Goal: Participate in discussion

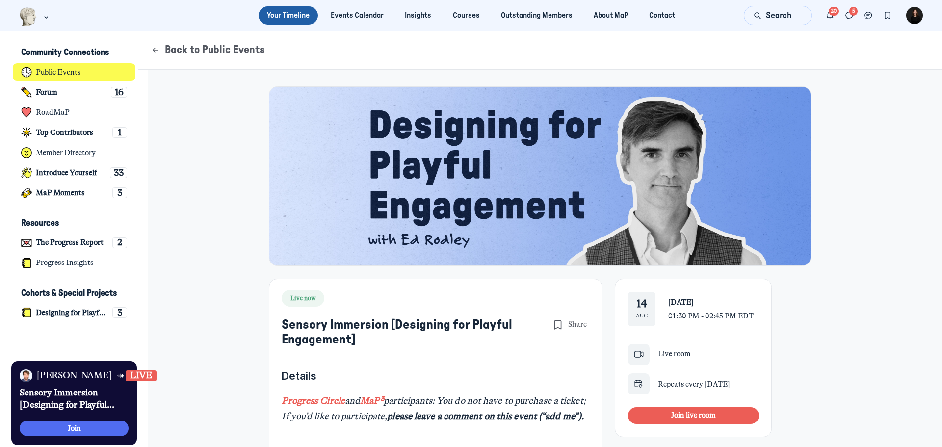
scroll to position [2740, 1928]
click at [675, 419] on span "Join live room" at bounding box center [693, 414] width 45 height 9
click at [696, 410] on button "Join live room" at bounding box center [693, 415] width 130 height 17
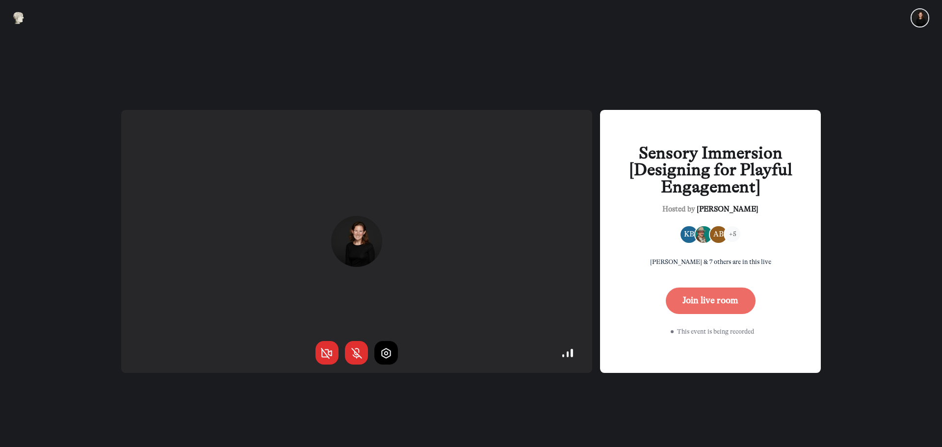
click at [718, 298] on button "Join live room" at bounding box center [711, 300] width 90 height 26
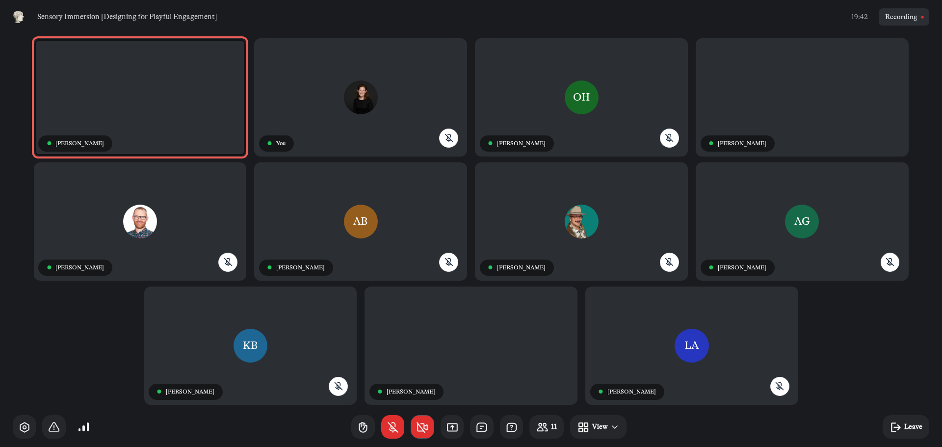
click at [425, 423] on use "button" at bounding box center [422, 427] width 10 height 10
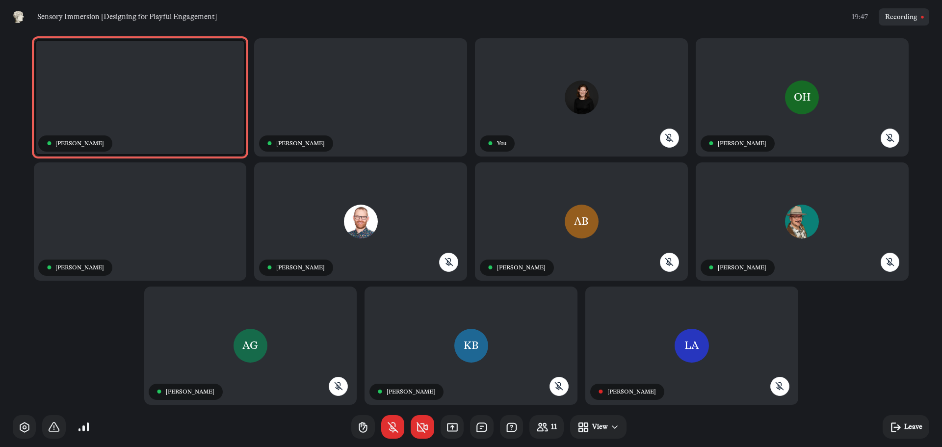
click at [426, 425] on use "button" at bounding box center [422, 427] width 10 height 10
click at [426, 433] on icon "button" at bounding box center [422, 427] width 13 height 13
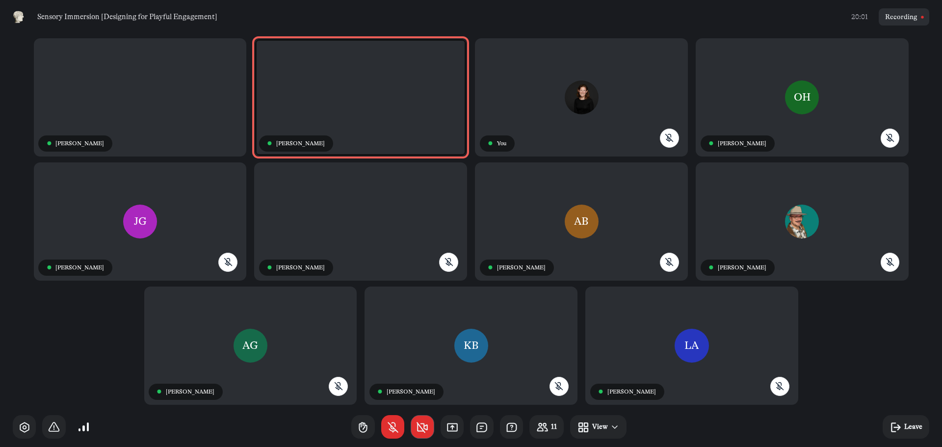
click at [420, 430] on icon "button" at bounding box center [422, 427] width 13 height 13
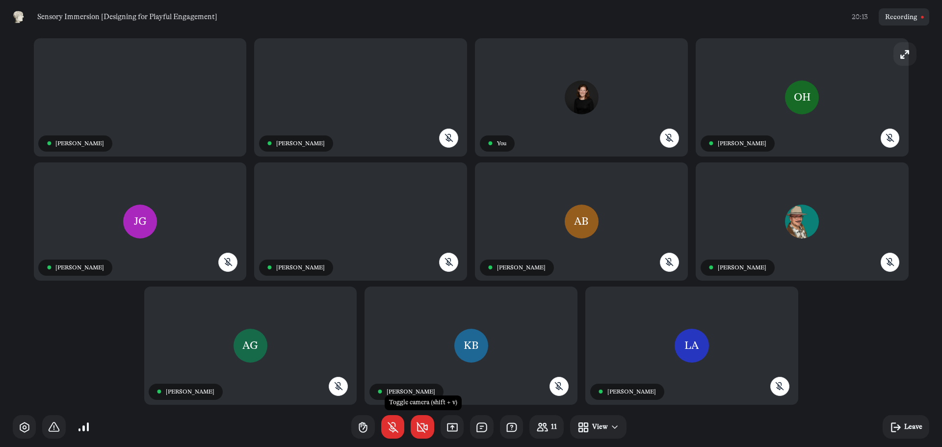
click at [107, 358] on div "● [PERSON_NAME] ● [PERSON_NAME] RE ● You OH ● [PERSON_NAME] JG ● [PERSON_NAME] …" at bounding box center [471, 220] width 916 height 373
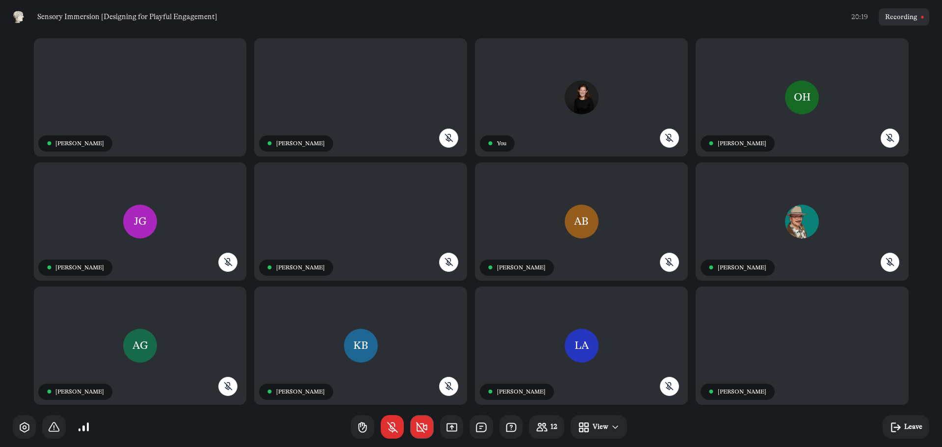
click at [419, 433] on icon "button" at bounding box center [421, 427] width 13 height 13
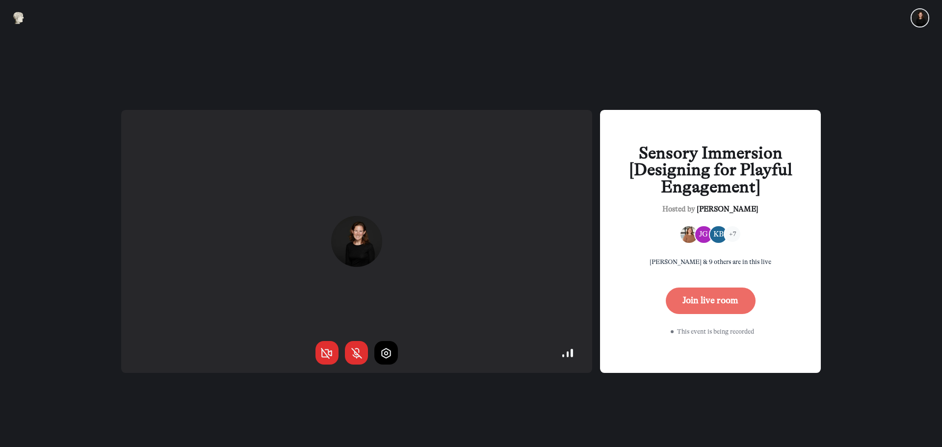
click at [703, 308] on button "Join live room" at bounding box center [711, 300] width 90 height 26
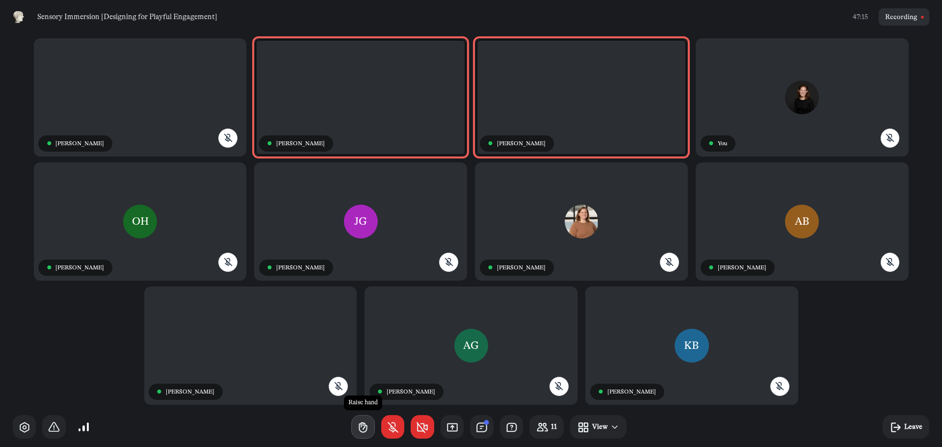
click at [360, 426] on icon "button" at bounding box center [363, 427] width 13 height 13
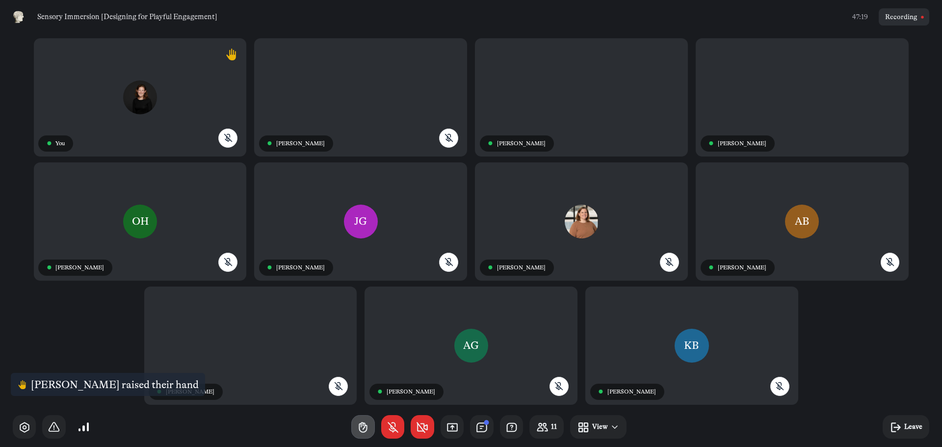
click at [368, 421] on icon "button" at bounding box center [363, 427] width 13 height 13
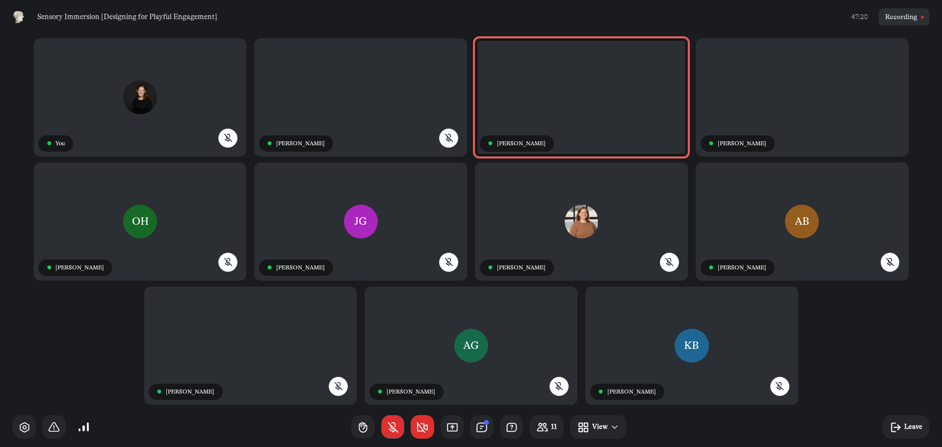
click at [385, 432] on button "button" at bounding box center [393, 427] width 24 height 24
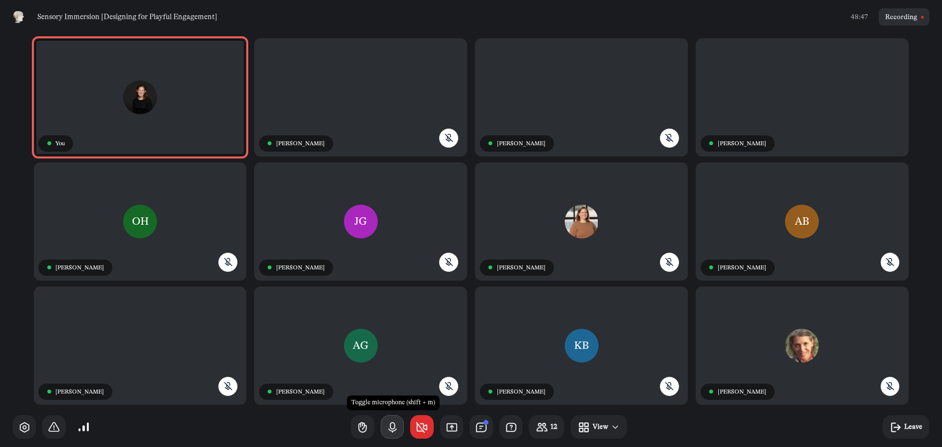
click at [390, 434] on button "button" at bounding box center [393, 427] width 24 height 24
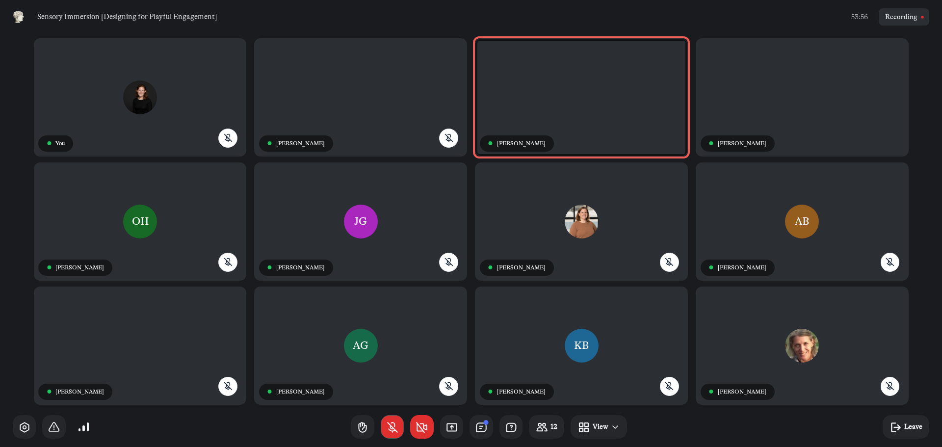
click at [399, 434] on button "button" at bounding box center [393, 427] width 24 height 24
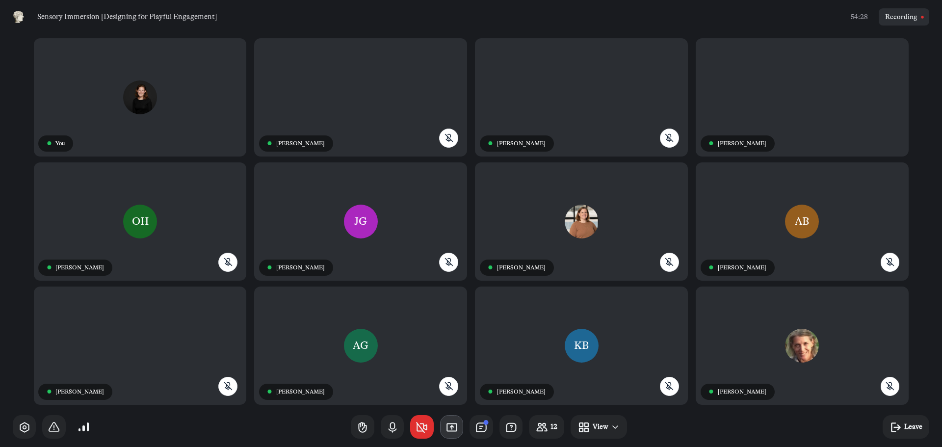
click at [458, 431] on icon "button" at bounding box center [451, 427] width 13 height 13
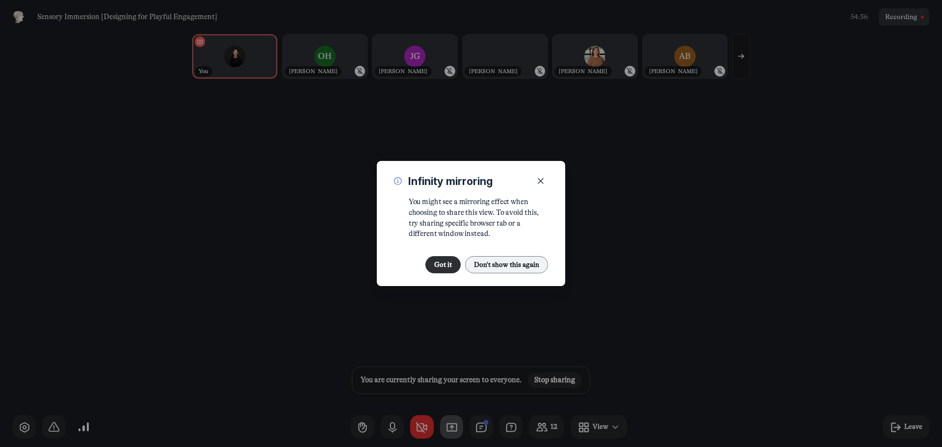
drag, startPoint x: 502, startPoint y: 270, endPoint x: 527, endPoint y: 266, distance: 24.8
click at [502, 270] on button "Don't show this again" at bounding box center [506, 264] width 83 height 17
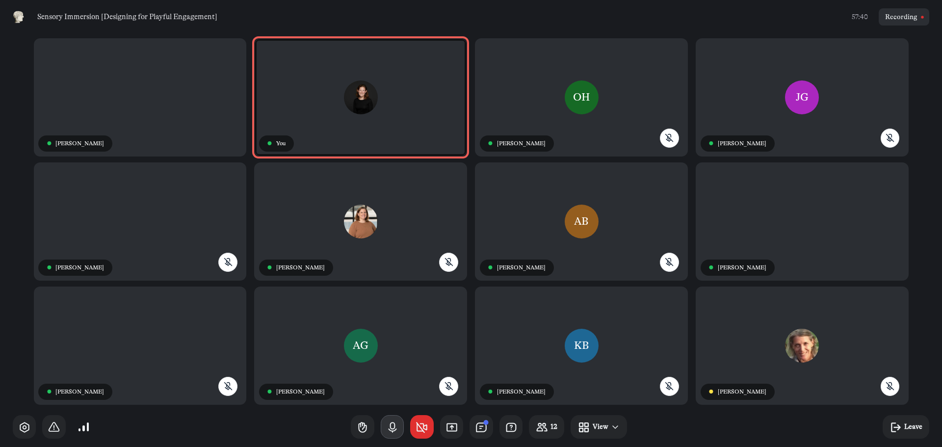
click at [390, 431] on icon "button" at bounding box center [392, 427] width 13 height 13
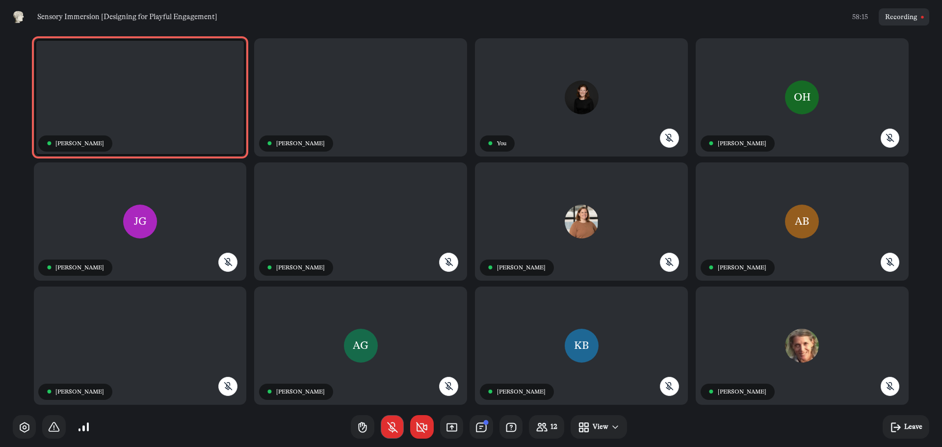
click at [389, 435] on button "button" at bounding box center [393, 427] width 24 height 24
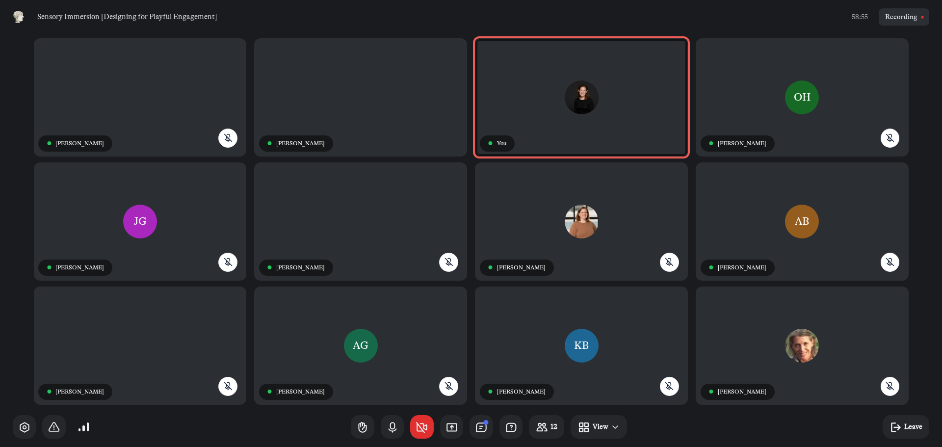
click at [389, 435] on button "button" at bounding box center [393, 427] width 24 height 24
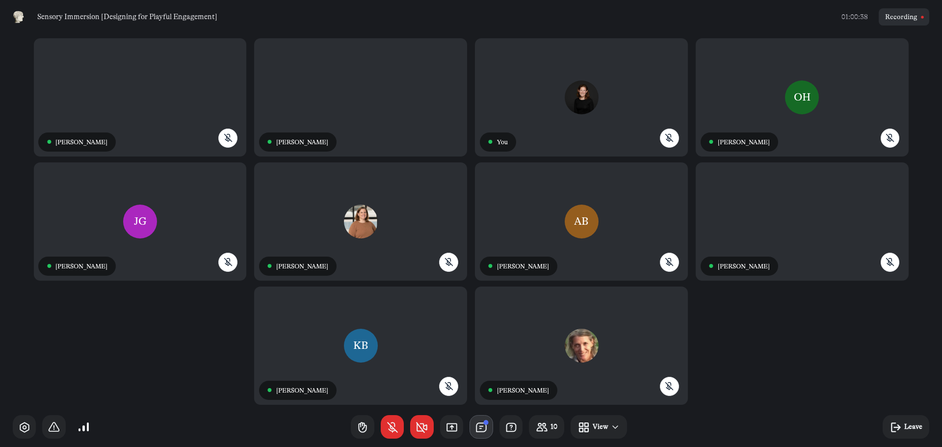
click at [483, 428] on icon "button" at bounding box center [481, 427] width 13 height 13
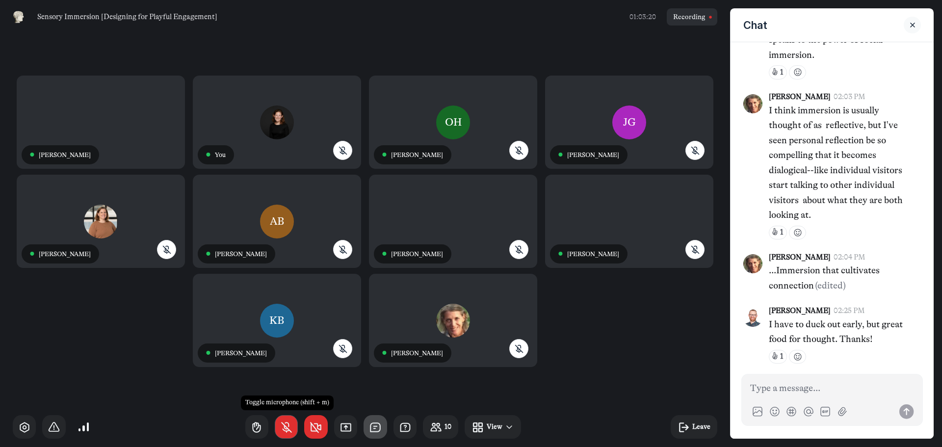
scroll to position [1378, 0]
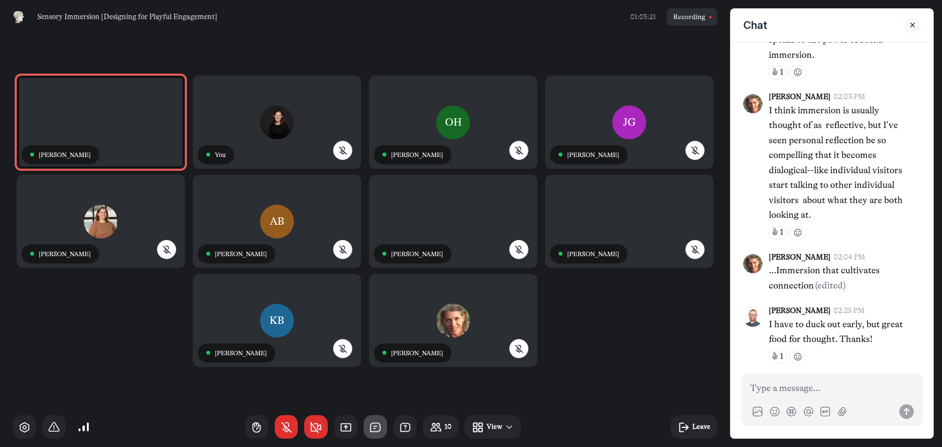
drag, startPoint x: 288, startPoint y: 433, endPoint x: 288, endPoint y: 467, distance: 34.8
click at [288, 446] on html "Sensory Immersion [Designing for Playful Engagement] 01:03:21 Recording ● Ed Ro…" at bounding box center [471, 223] width 942 height 447
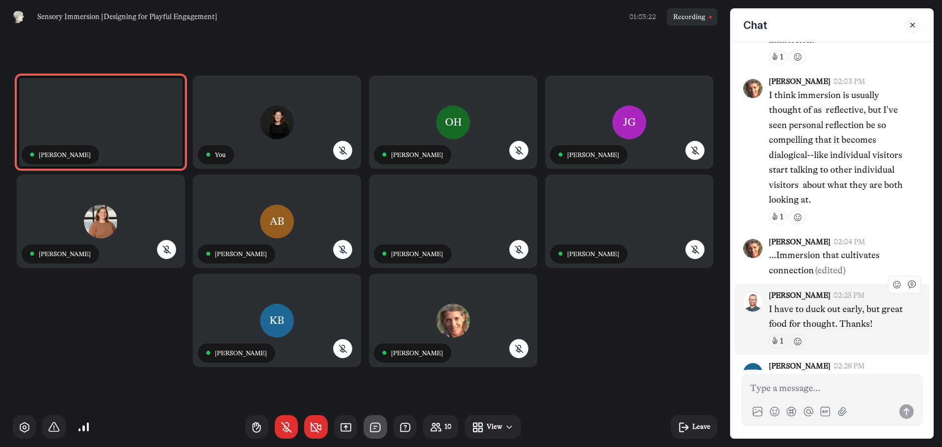
scroll to position [1625, 0]
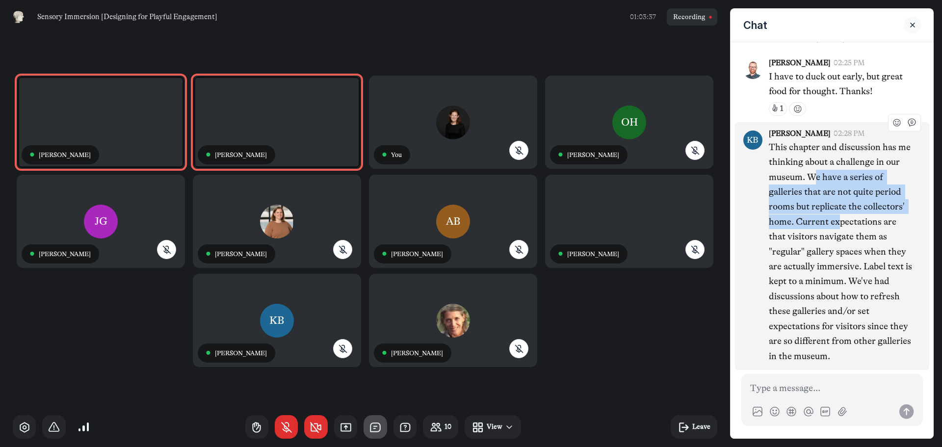
drag, startPoint x: 833, startPoint y: 178, endPoint x: 839, endPoint y: 223, distance: 45.5
click at [839, 223] on p "This chapter and discussion has me thinking about a challenge in our museum. We…" at bounding box center [841, 252] width 144 height 224
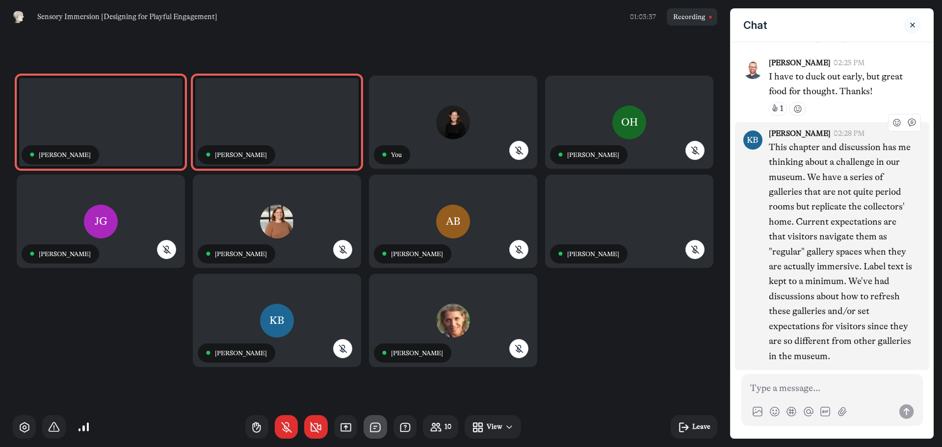
click at [841, 259] on p "This chapter and discussion has me thinking about a challenge in our museum. We…" at bounding box center [841, 252] width 144 height 224
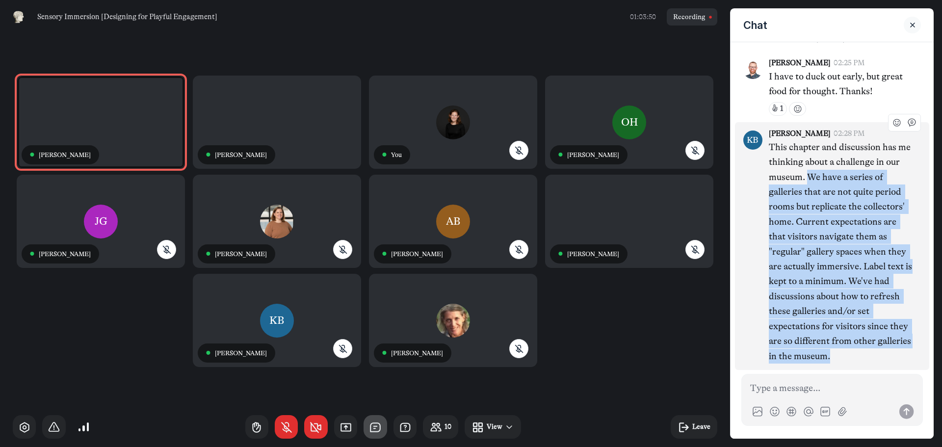
drag, startPoint x: 825, startPoint y: 176, endPoint x: 880, endPoint y: 358, distance: 189.6
click at [880, 358] on p "This chapter and discussion has me thinking about a challenge in our museum. We…" at bounding box center [841, 252] width 144 height 224
click at [882, 358] on p "This chapter and discussion has me thinking about a challenge in our museum. We…" at bounding box center [841, 252] width 144 height 224
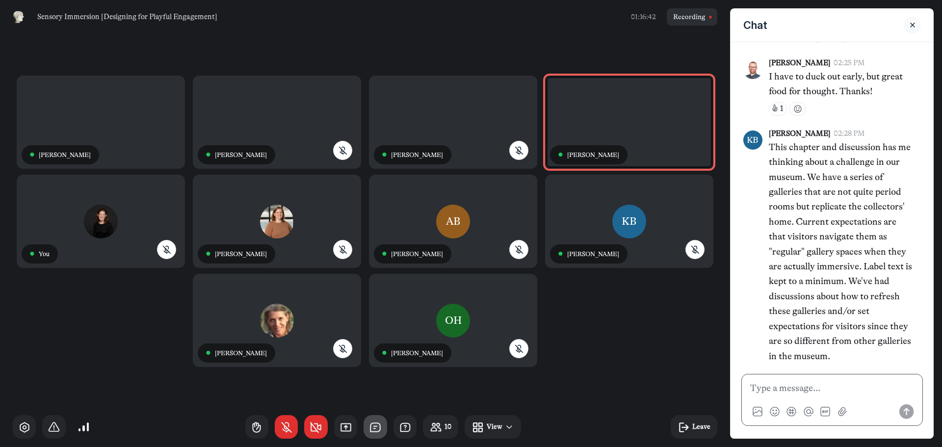
click at [767, 389] on p at bounding box center [832, 388] width 164 height 15
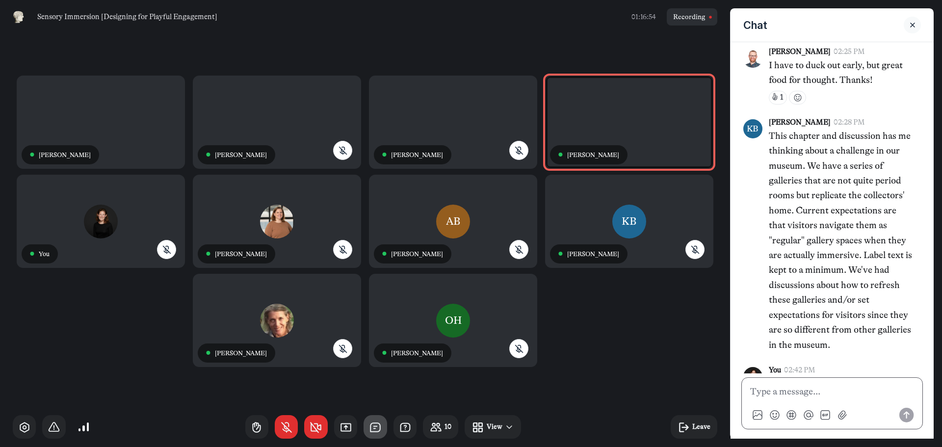
scroll to position [1693, 0]
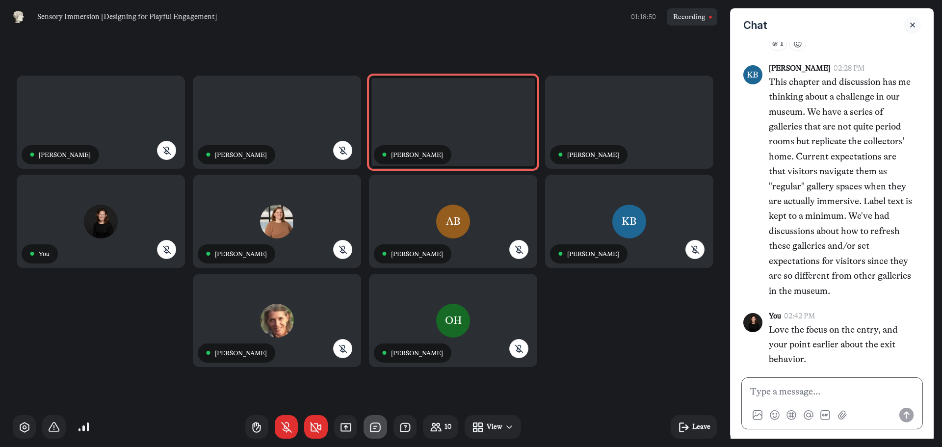
click at [766, 391] on p at bounding box center [832, 391] width 164 height 15
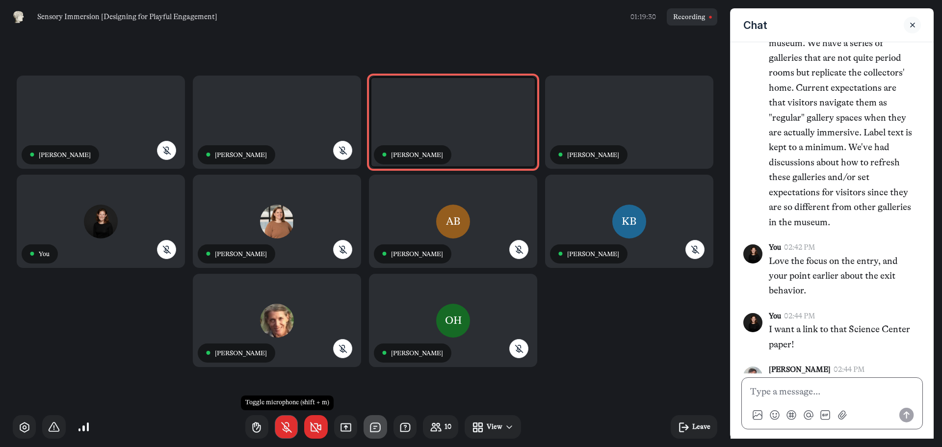
scroll to position [1801, 0]
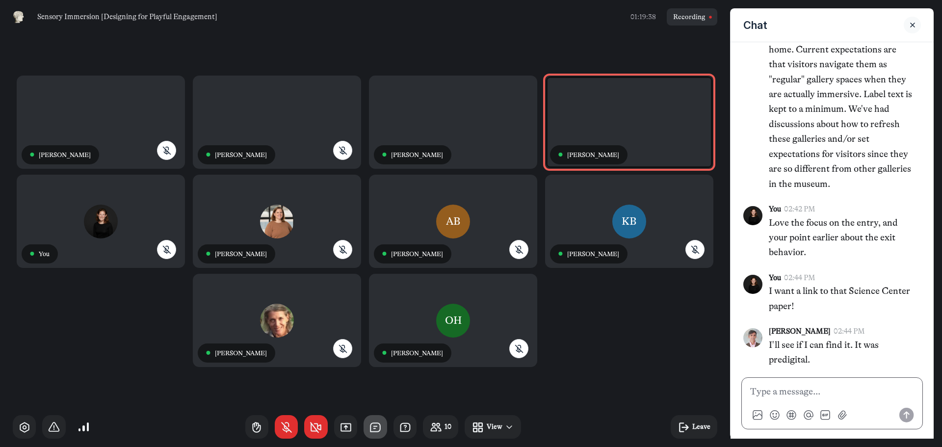
click at [774, 395] on p at bounding box center [832, 391] width 164 height 15
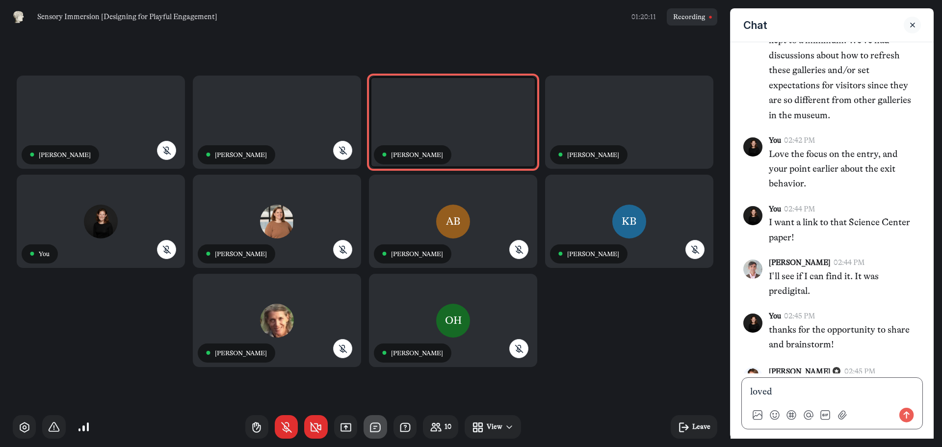
scroll to position [1911, 0]
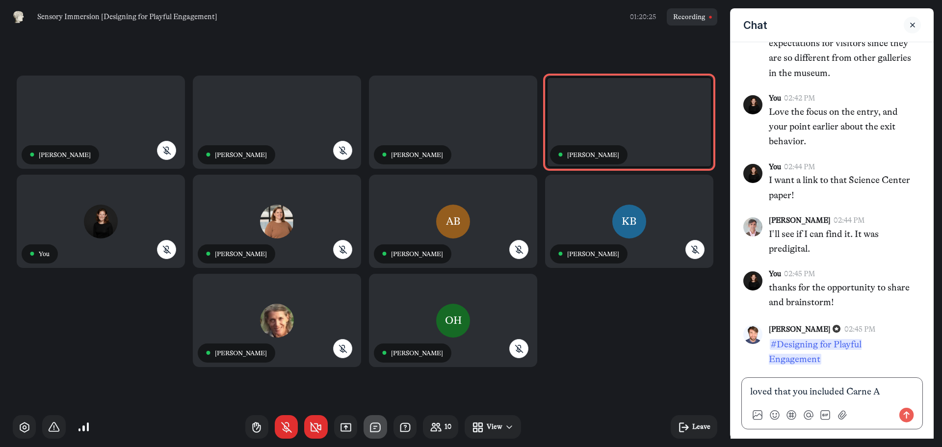
drag, startPoint x: 872, startPoint y: 389, endPoint x: 879, endPoint y: 383, distance: 9.4
click at [872, 389] on p "loved that you included Carne A" at bounding box center [832, 391] width 164 height 15
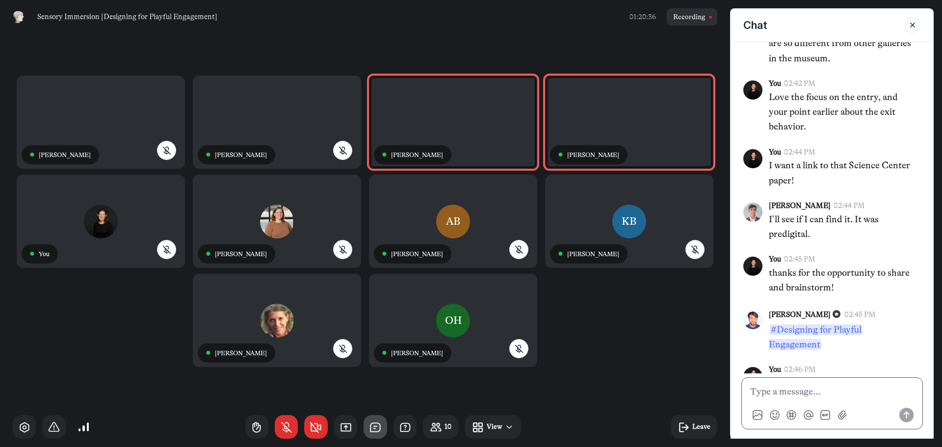
scroll to position [1965, 0]
